Goal: Register for event/course

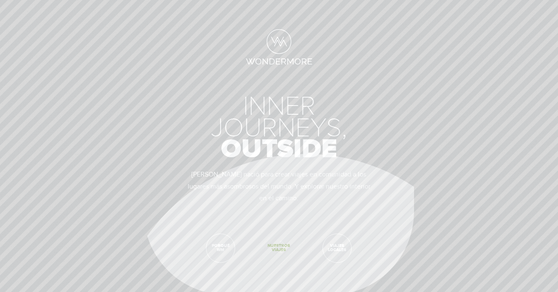
click at [277, 244] on span "Nuestros viajes" at bounding box center [279, 248] width 28 height 28
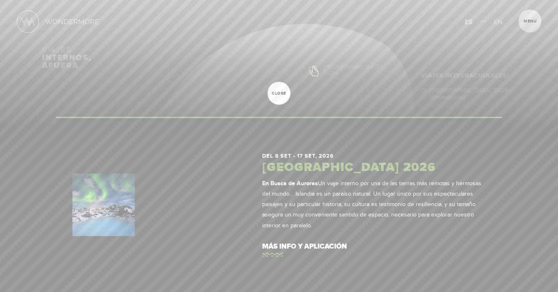
click at [314, 0] on div "Inicio Viajes Internacionales Sobre Wondermore Viajes Pasados Viajes a la Medid…" at bounding box center [279, 0] width 558 height 0
click at [275, 246] on link "más info y aplicación" at bounding box center [373, 246] width 223 height 24
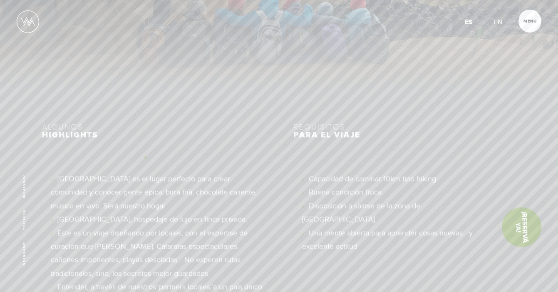
scroll to position [3680, 0]
